Goal: Check status: Check status

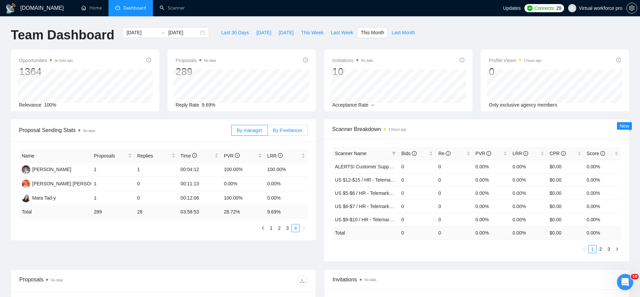
click at [283, 130] on span "By Freelancer" at bounding box center [288, 130] width 30 height 5
click at [268, 132] on input "By Freelancer" at bounding box center [268, 132] width 0 height 0
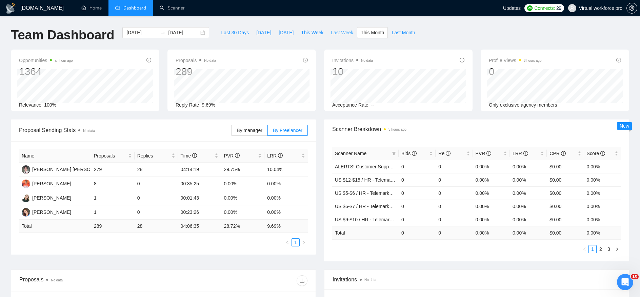
click at [349, 38] on button "Last Week" at bounding box center [342, 32] width 30 height 11
type input "[DATE]"
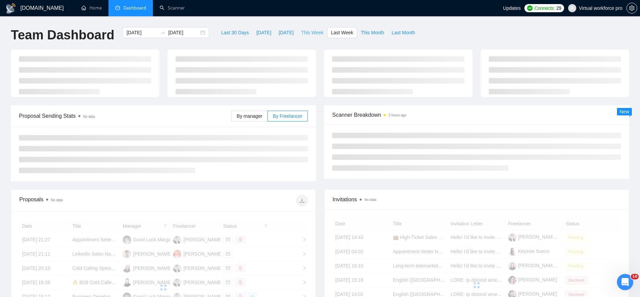
click at [311, 32] on span "This Week" at bounding box center [312, 32] width 22 height 7
type input "[DATE]"
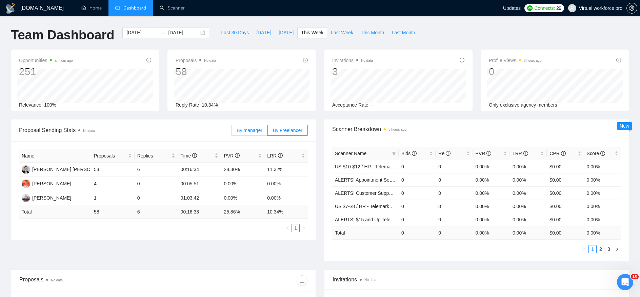
click at [249, 129] on span "By manager" at bounding box center [249, 130] width 25 height 5
click at [232, 132] on input "By manager" at bounding box center [232, 132] width 0 height 0
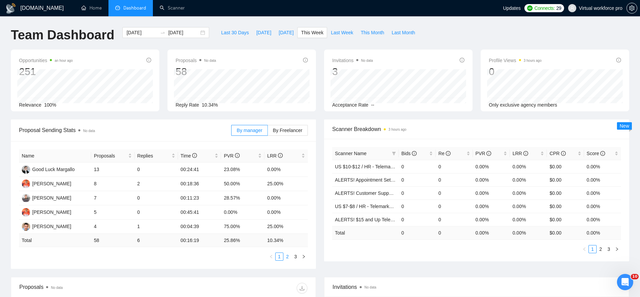
click at [285, 255] on link "2" at bounding box center [287, 256] width 7 height 7
click at [221, 30] on span "Last 30 Days" at bounding box center [235, 32] width 28 height 7
type input "[DATE]"
click at [294, 258] on link "5" at bounding box center [295, 256] width 7 height 7
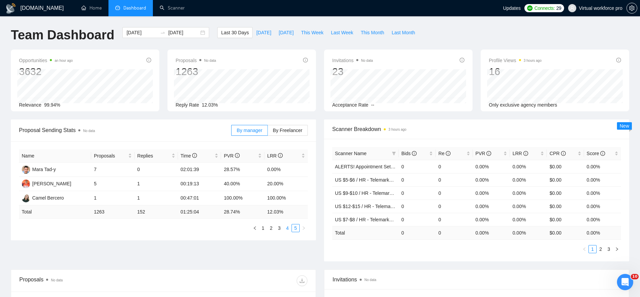
click at [290, 227] on link "4" at bounding box center [287, 227] width 7 height 7
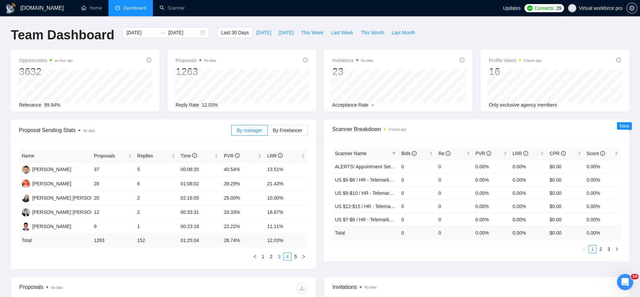
click at [279, 256] on link "3" at bounding box center [279, 256] width 7 height 7
click at [270, 257] on link "2" at bounding box center [271, 256] width 7 height 7
click at [264, 259] on link "1" at bounding box center [262, 256] width 7 height 7
click at [52, 154] on th "Name" at bounding box center [55, 155] width 72 height 13
click at [272, 259] on link "2" at bounding box center [271, 256] width 7 height 7
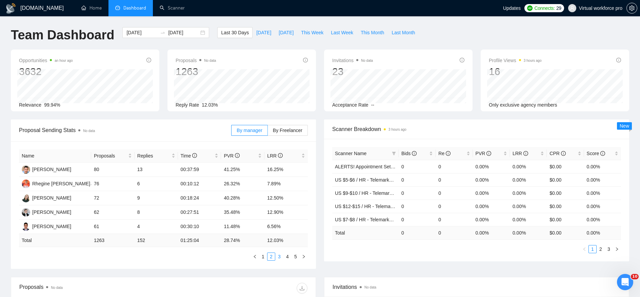
click at [279, 257] on link "3" at bounding box center [279, 256] width 7 height 7
click at [288, 126] on label "By Freelancer" at bounding box center [288, 130] width 40 height 11
click at [268, 132] on input "By Freelancer" at bounding box center [268, 132] width 0 height 0
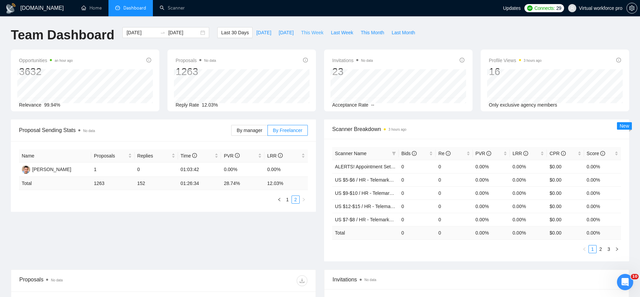
click at [318, 33] on span "This Week" at bounding box center [312, 32] width 22 height 7
type input "[DATE]"
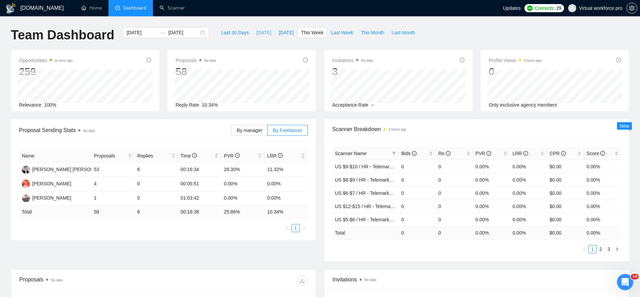
click at [256, 30] on span "[DATE]" at bounding box center [263, 32] width 15 height 7
type input "[DATE]"
